Goal: Navigation & Orientation: Find specific page/section

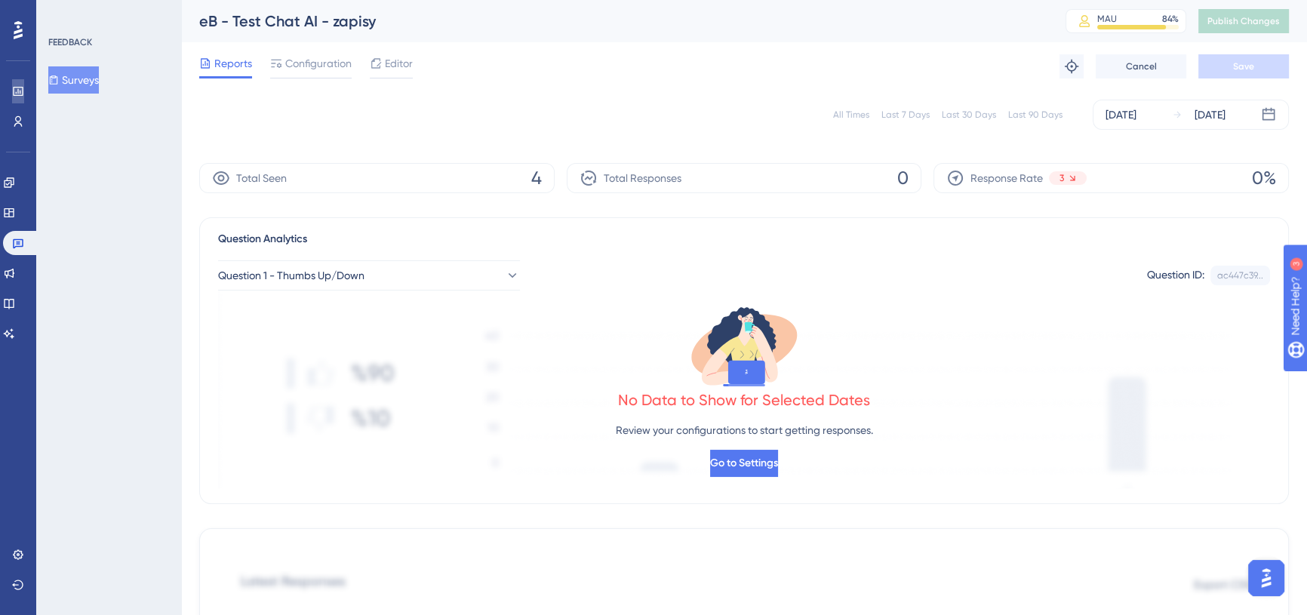
click at [12, 88] on icon at bounding box center [18, 91] width 12 height 12
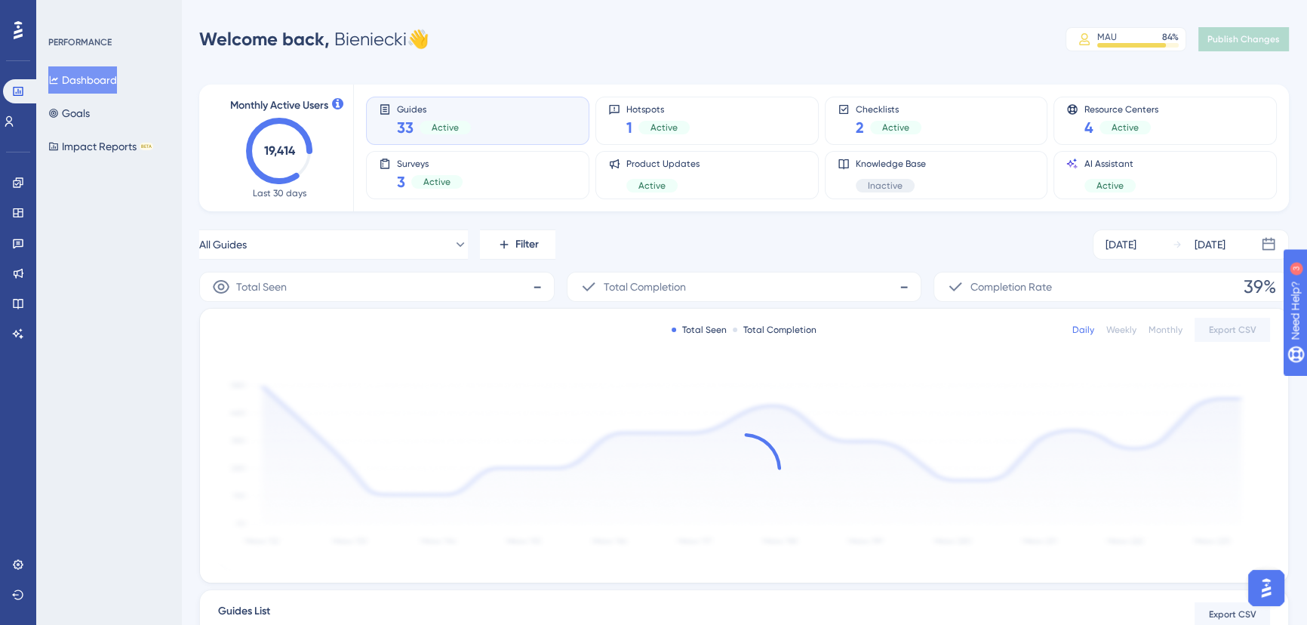
click at [732, 20] on div "Performance Users Engagement Widgets Feedback Product Updates Knowledge Base AI…" at bounding box center [653, 488] width 1307 height 977
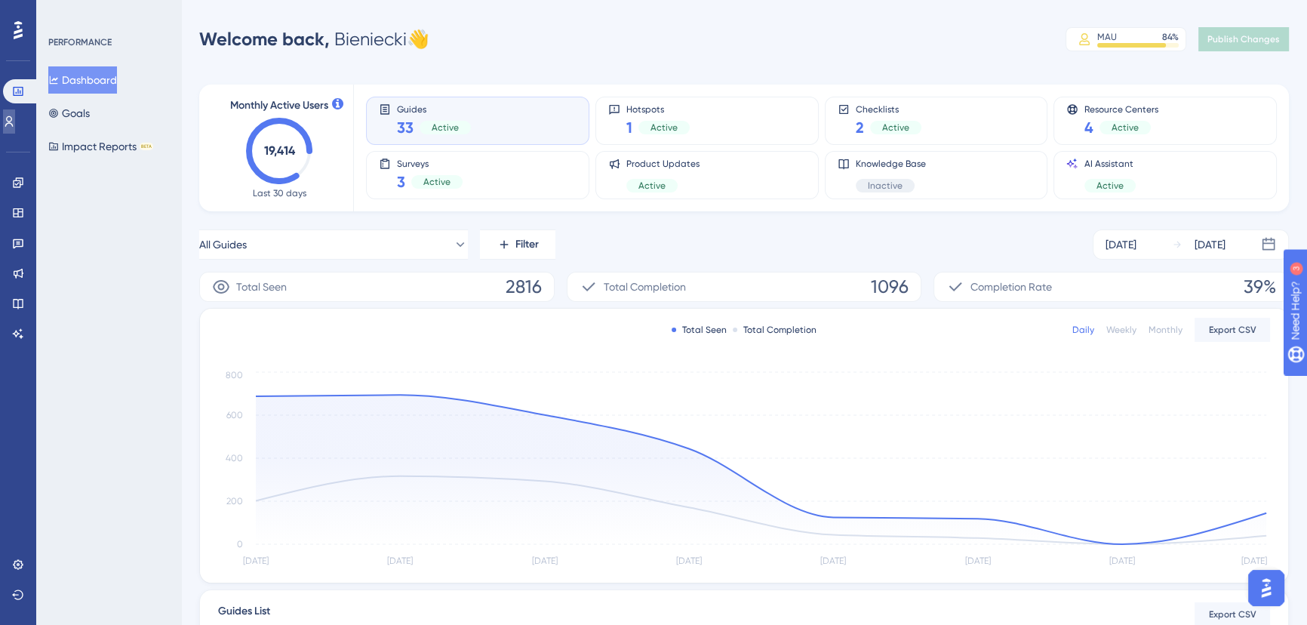
click at [15, 125] on link at bounding box center [9, 121] width 12 height 24
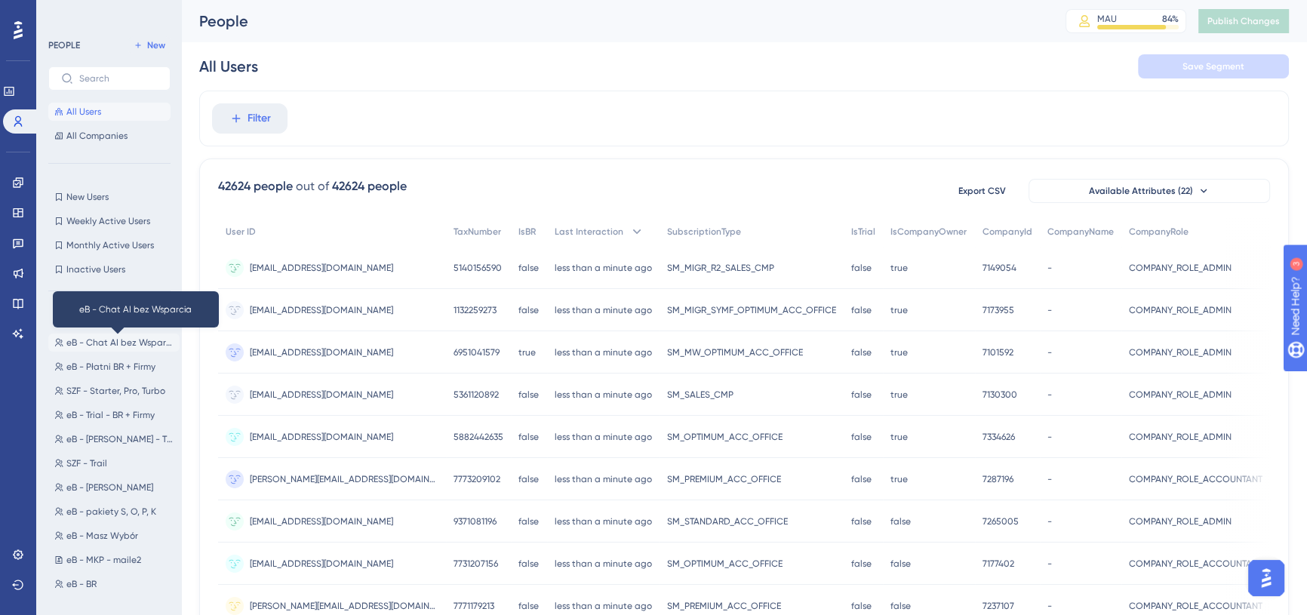
click at [138, 342] on span "eB - Chat AI bez Wsparcia" at bounding box center [119, 343] width 107 height 12
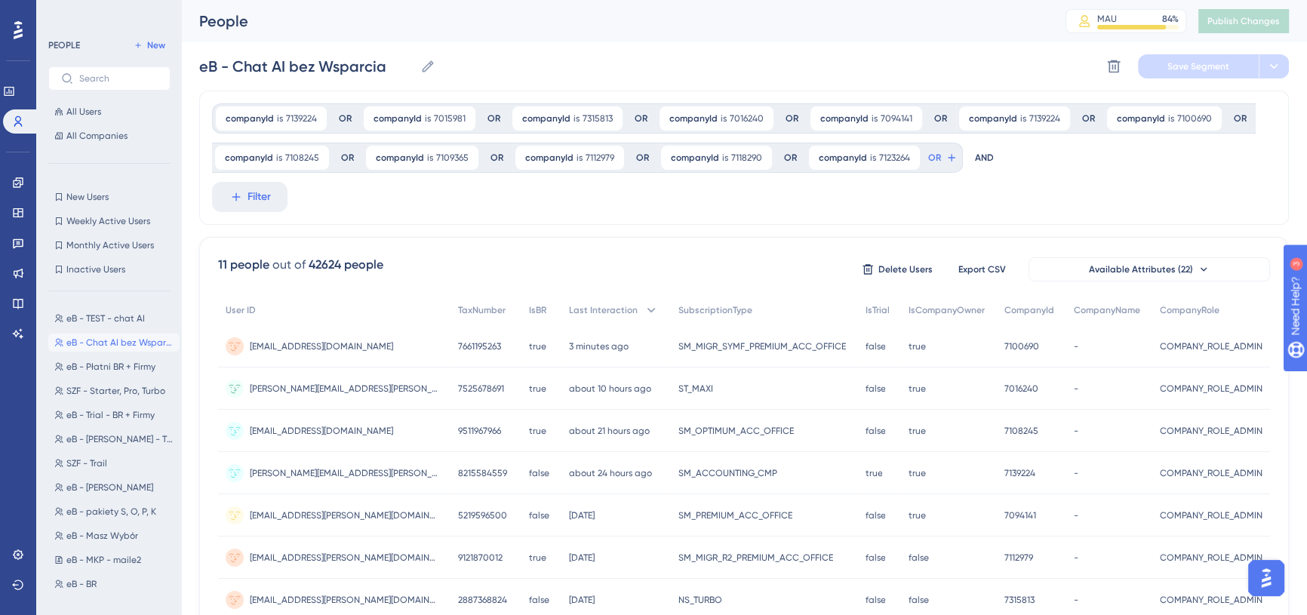
click at [1000, 207] on div "companyId is 7139224 7139224 Remove OR companyId is 7015981 7015981 Remove OR c…" at bounding box center [744, 158] width 1090 height 134
click at [1026, 204] on div "companyId is 7139224 7139224 Remove OR companyId is 7015981 7015981 Remove OR c…" at bounding box center [744, 158] width 1090 height 134
click at [1002, 192] on div "companyId is 7139224 7139224 Remove OR companyId is 7015981 7015981 Remove OR c…" at bounding box center [744, 158] width 1090 height 134
